Goal: Task Accomplishment & Management: Use online tool/utility

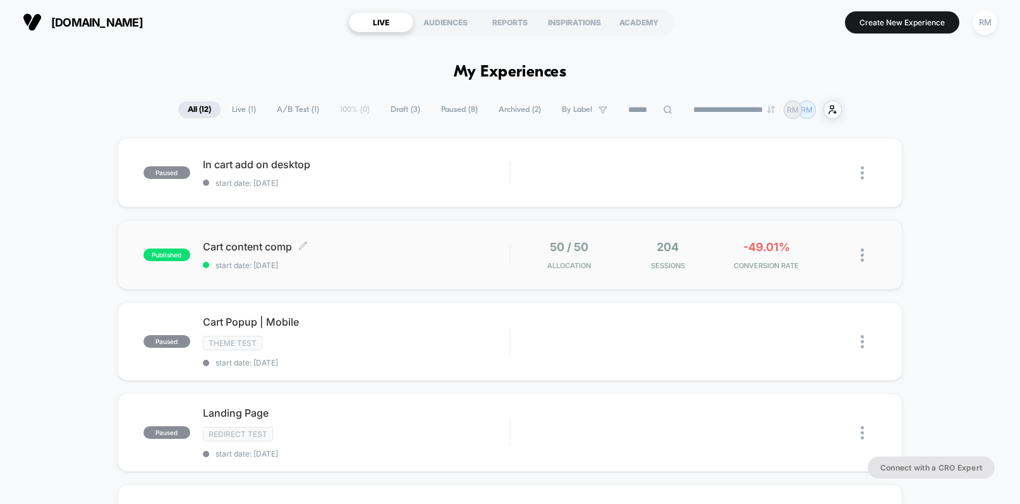
click at [469, 243] on span "Cart content comp Click to edit experience details" at bounding box center [356, 246] width 307 height 13
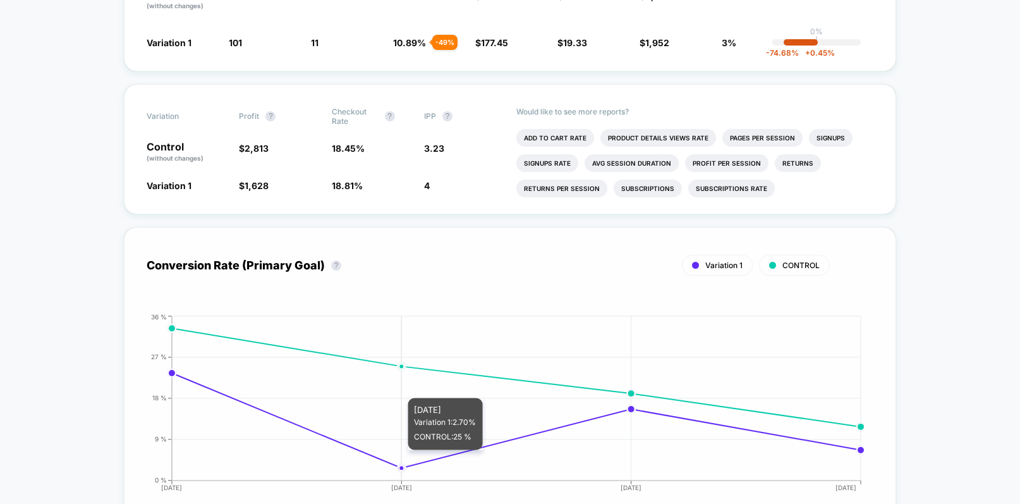
scroll to position [99, 0]
